Goal: Transaction & Acquisition: Purchase product/service

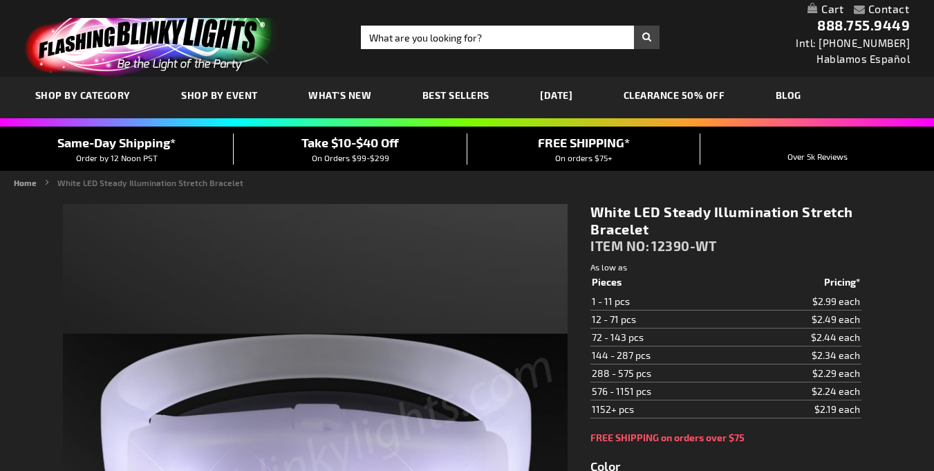
type input "5646"
